Goal: Information Seeking & Learning: Understand process/instructions

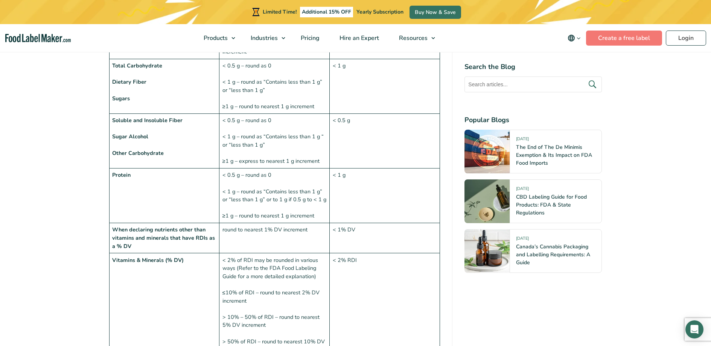
scroll to position [886, 0]
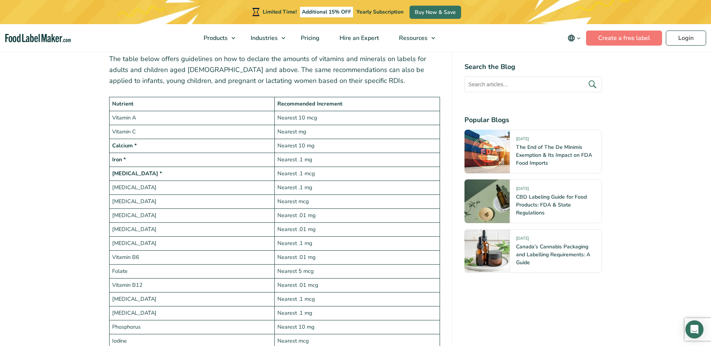
scroll to position [1354, 0]
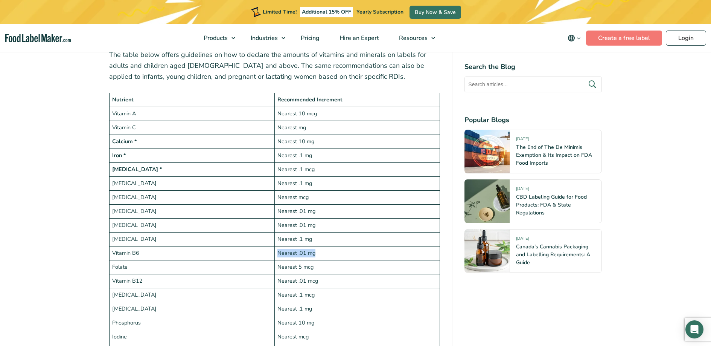
drag, startPoint x: 322, startPoint y: 237, endPoint x: 277, endPoint y: 234, distance: 44.9
click at [277, 246] on td "Nearest .01 mg" at bounding box center [357, 253] width 165 height 14
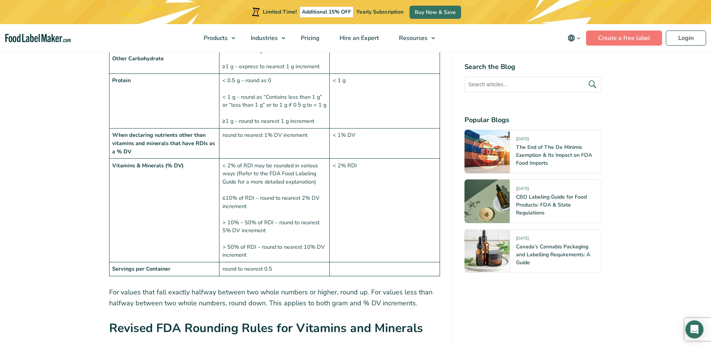
scroll to position [966, 0]
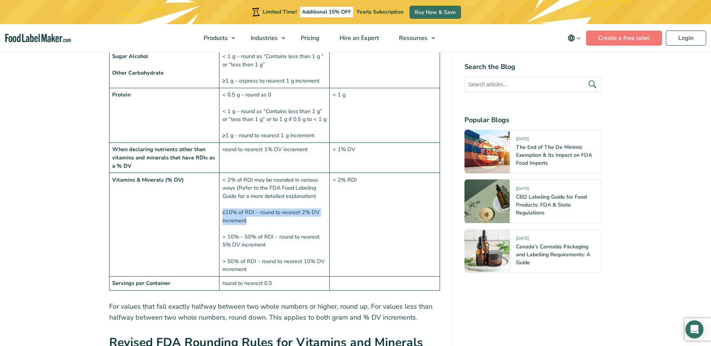
drag, startPoint x: 223, startPoint y: 194, endPoint x: 252, endPoint y: 201, distance: 30.5
click at [252, 201] on td "< 2% of RDI may be rounded in various ways (Refer to the FDA Food Labeling Guid…" at bounding box center [275, 225] width 110 height 104
